Goal: Information Seeking & Learning: Understand process/instructions

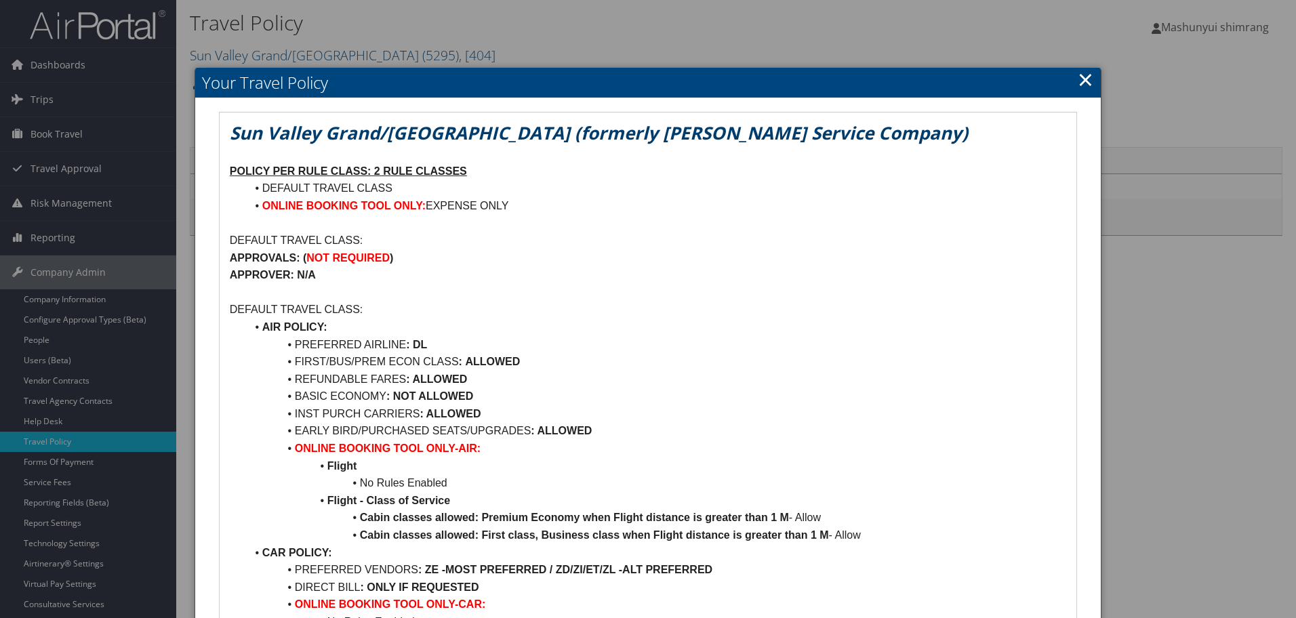
scroll to position [56, 0]
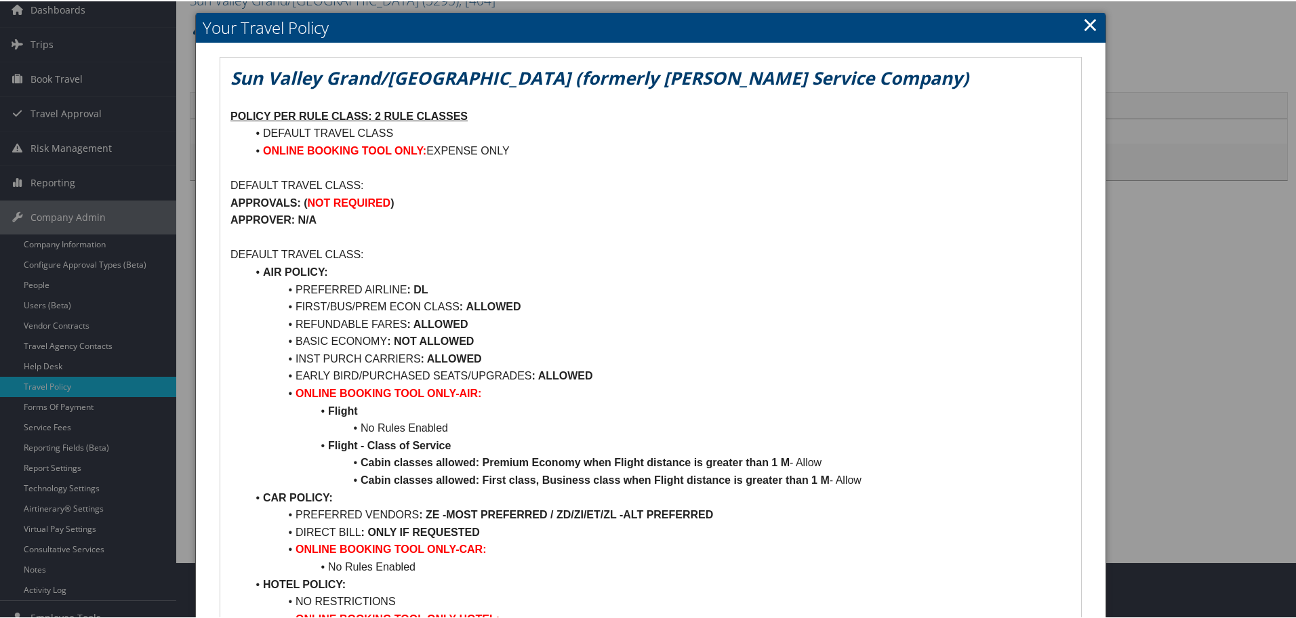
click at [1090, 20] on link "×" at bounding box center [1090, 22] width 16 height 27
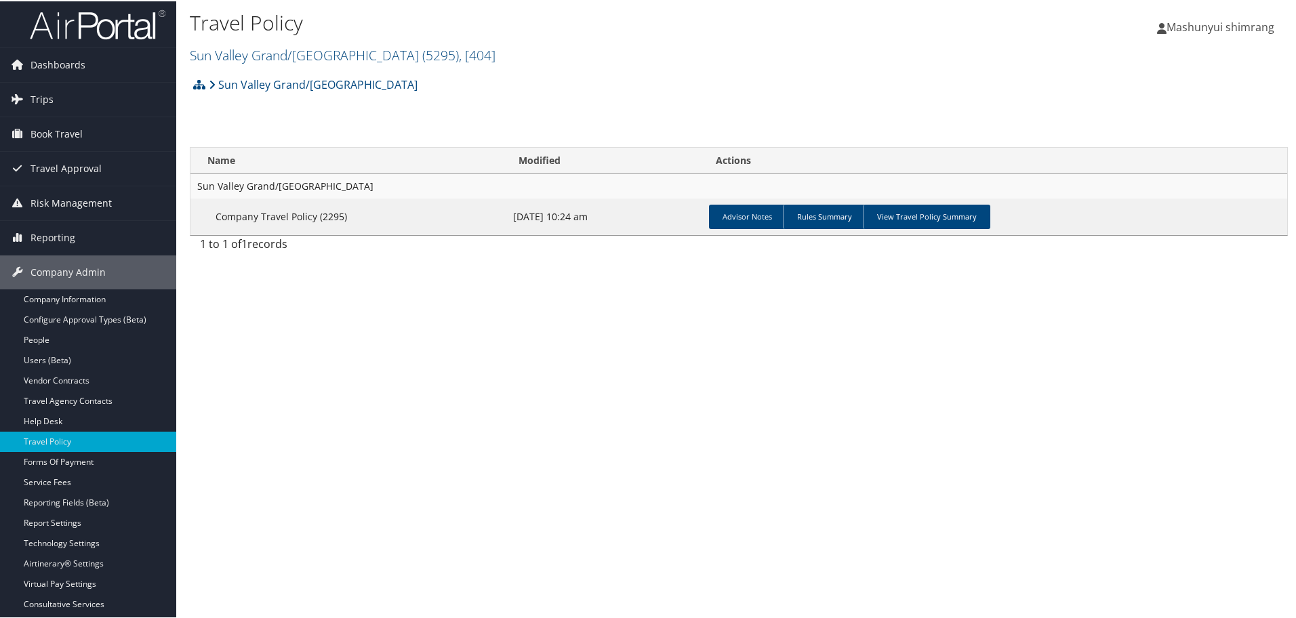
scroll to position [0, 0]
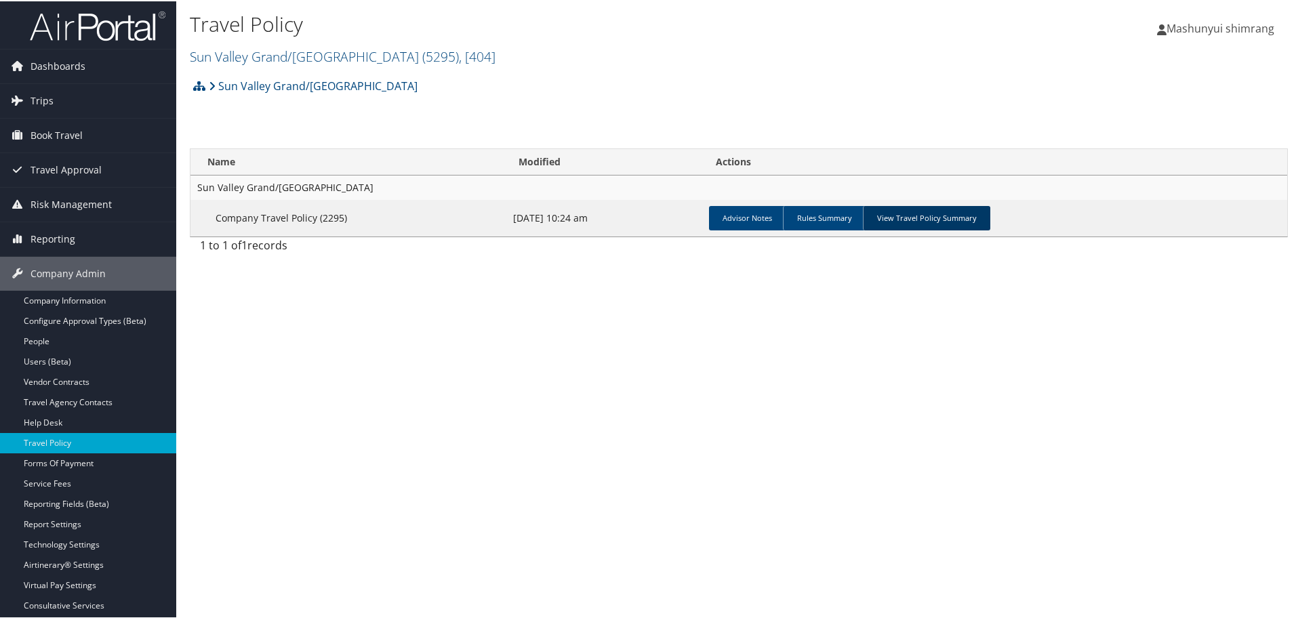
click at [939, 219] on link "View Travel Policy Summary" at bounding box center [926, 217] width 127 height 24
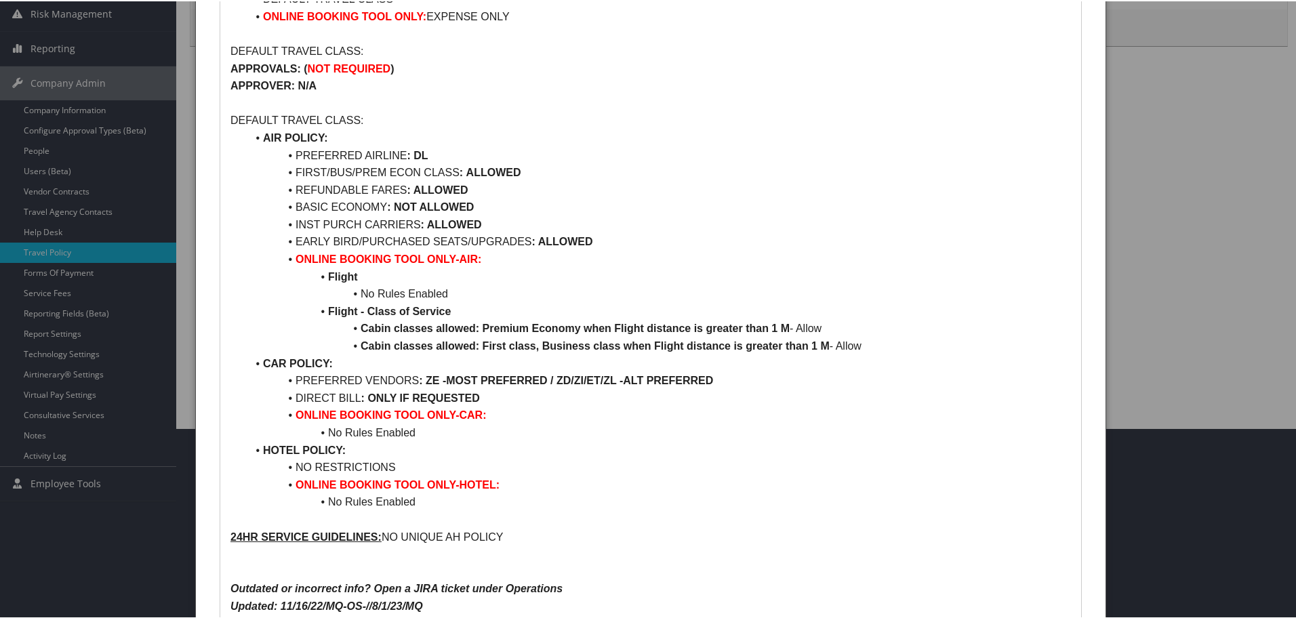
scroll to position [226, 0]
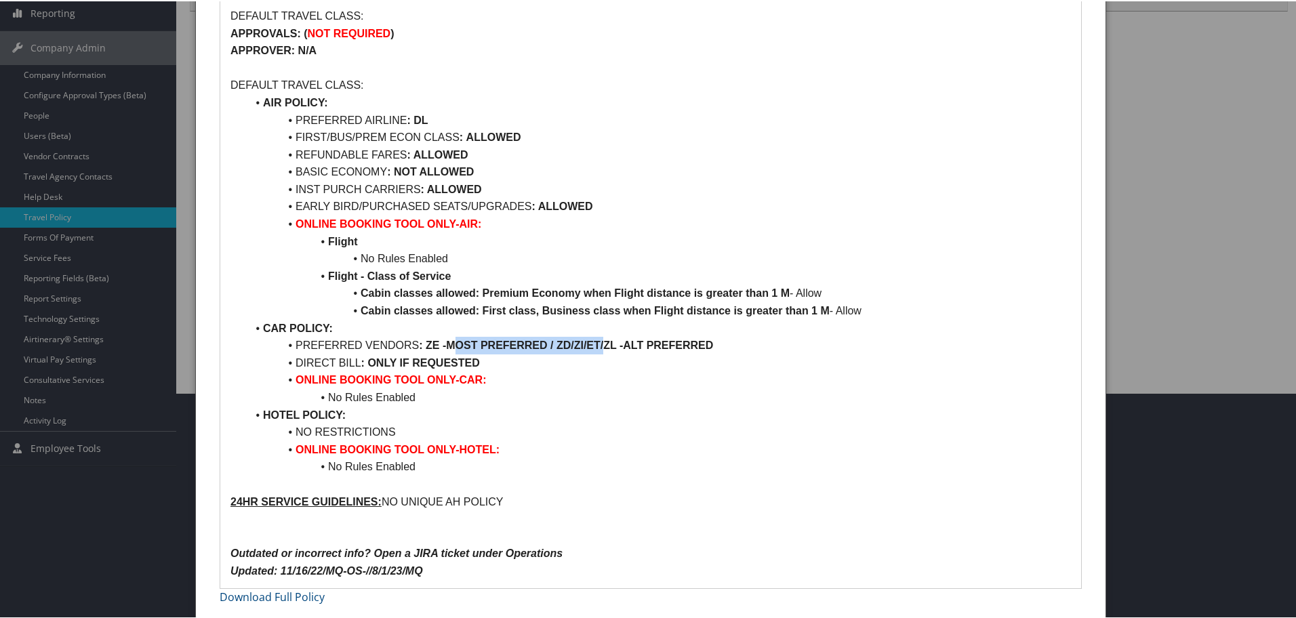
drag, startPoint x: 451, startPoint y: 339, endPoint x: 604, endPoint y: 350, distance: 153.5
click at [604, 350] on li "PREFERRED VENDORS : ZE -MOST PREFERRED / ZD/ZI/ET/ZL -ALT PREFERRED" at bounding box center [659, 344] width 824 height 18
click at [622, 406] on li "HOTEL POLICY:" at bounding box center [659, 414] width 824 height 18
drag, startPoint x: 427, startPoint y: 342, endPoint x: 545, endPoint y: 339, distance: 117.9
click at [545, 339] on strong "ZE -MOST PREFERRED / ZD/ZI/ET/ZL -ALT PREFERRED" at bounding box center [569, 344] width 287 height 12
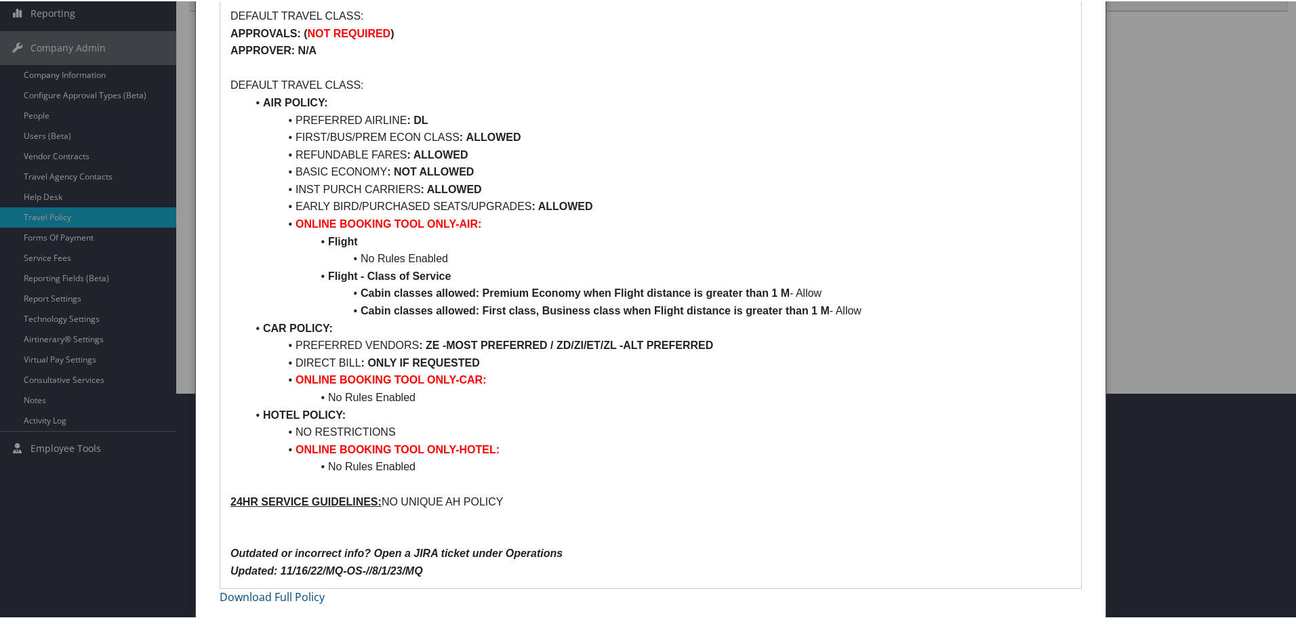
click at [575, 374] on li "ONLINE BOOKING TOOL ONLY-CAR:" at bounding box center [659, 379] width 824 height 18
drag, startPoint x: 554, startPoint y: 342, endPoint x: 620, endPoint y: 341, distance: 65.7
click at [620, 341] on strong "ZE -MOST PREFERRED / ZD/ZI/ET/ZL -ALT PREFERRED" at bounding box center [569, 344] width 287 height 12
click at [687, 419] on li "HOTEL POLICY:" at bounding box center [659, 414] width 824 height 18
